Goal: Information Seeking & Learning: Learn about a topic

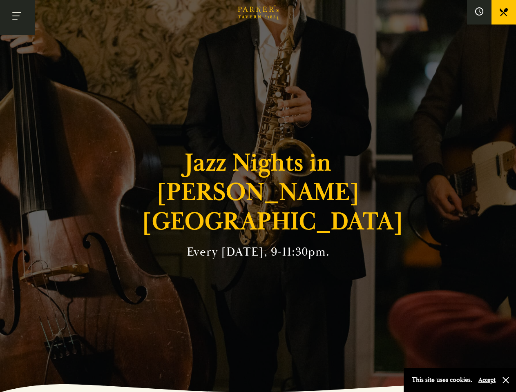
click at [258, 196] on h1 "Jazz Nights in [PERSON_NAME][GEOGRAPHIC_DATA]" at bounding box center [258, 192] width 233 height 88
click at [17, 17] on button "Toggle navigation" at bounding box center [17, 17] width 35 height 35
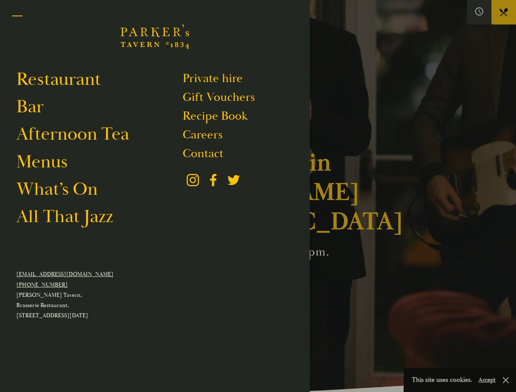
click at [480, 12] on div at bounding box center [258, 196] width 516 height 392
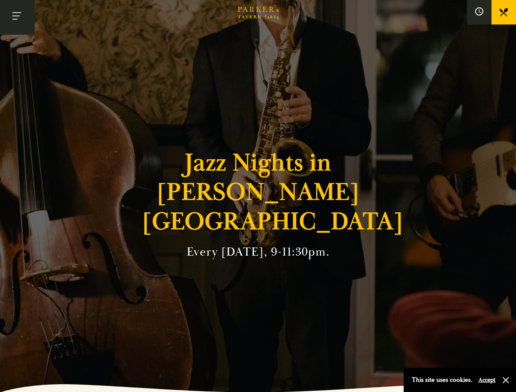
click at [487, 380] on button "Accept" at bounding box center [487, 381] width 17 height 8
click at [506, 381] on section "Jazz Nights in [PERSON_NAME][GEOGRAPHIC_DATA] Every [DATE], 9-11:30pm." at bounding box center [258, 196] width 516 height 392
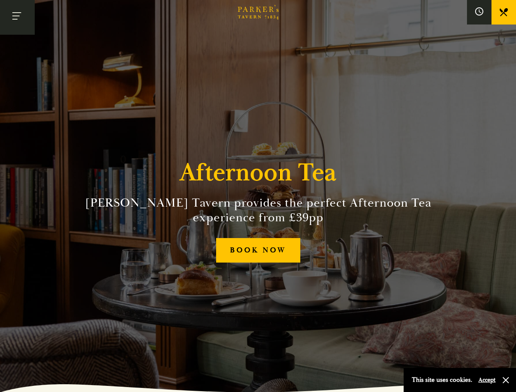
click at [258, 196] on h2 "Parker’s Tavern provides the perfect Afternoon Tea experience from £39pp" at bounding box center [258, 210] width 373 height 29
click at [17, 17] on button "Toggle navigation" at bounding box center [17, 17] width 35 height 35
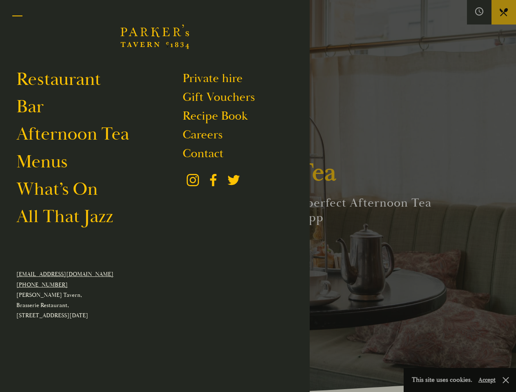
click at [480, 12] on div at bounding box center [258, 196] width 516 height 392
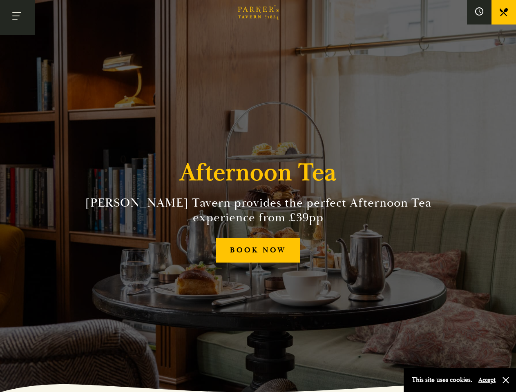
click at [487, 380] on button "Accept" at bounding box center [487, 381] width 17 height 8
click at [506, 381] on section "Afternoon Tea Parker’s Tavern provides the perfect Afternoon Tea experience fro…" at bounding box center [258, 196] width 516 height 392
